Goal: Information Seeking & Learning: Find contact information

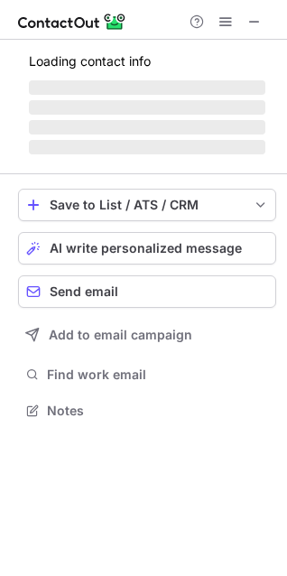
scroll to position [405, 287]
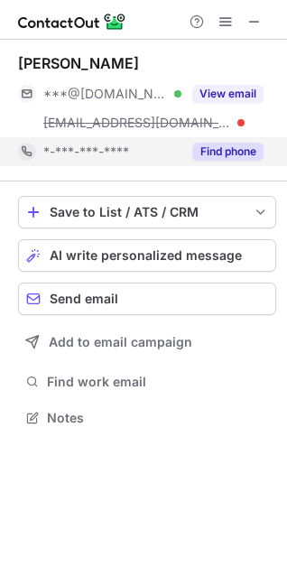
click at [235, 152] on button "Find phone" at bounding box center [227, 152] width 71 height 18
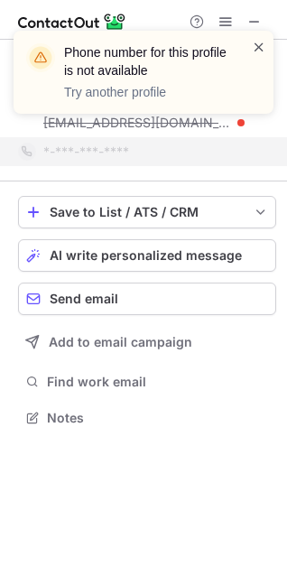
click at [265, 47] on span at bounding box center [259, 47] width 14 height 18
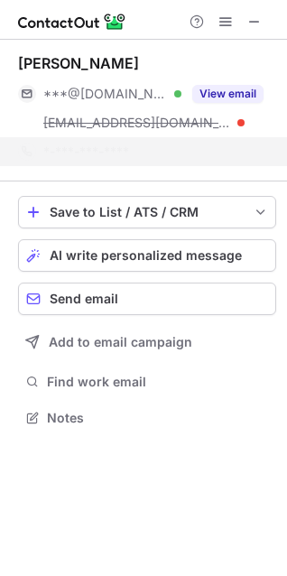
click at [258, 16] on div "Phone number for this profile is not available Try another profile" at bounding box center [143, 80] width 289 height 134
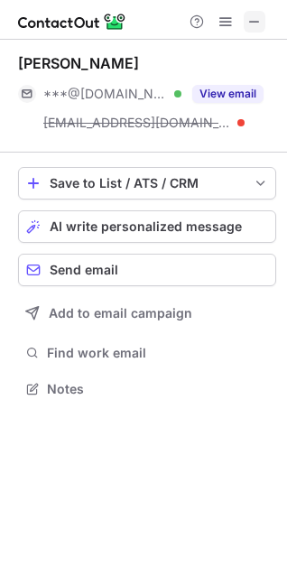
click at [250, 29] on span at bounding box center [254, 21] width 14 height 14
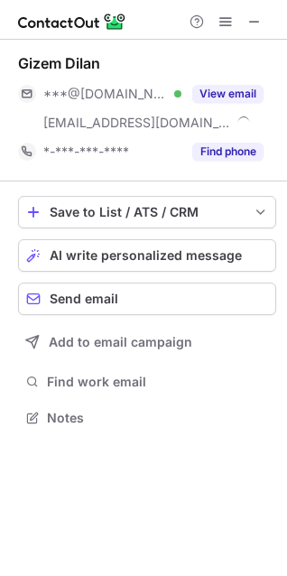
scroll to position [405, 287]
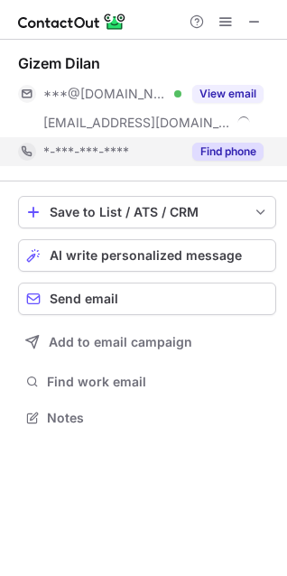
click at [224, 151] on button "Find phone" at bounding box center [227, 152] width 71 height 18
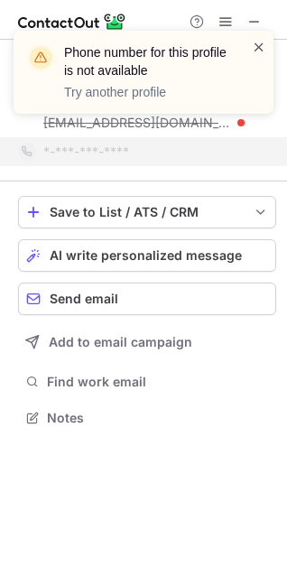
click at [257, 41] on span at bounding box center [259, 47] width 14 height 18
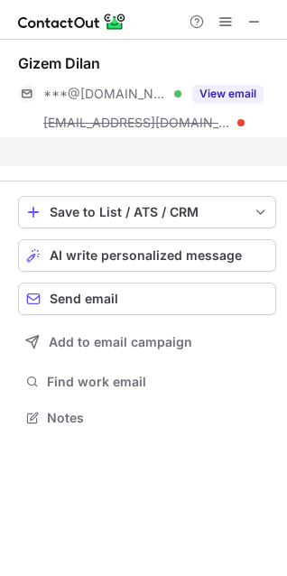
scroll to position [376, 287]
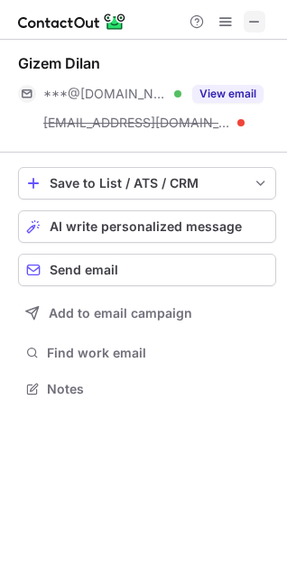
click at [252, 17] on span at bounding box center [254, 21] width 14 height 14
